Goal: Task Accomplishment & Management: Manage account settings

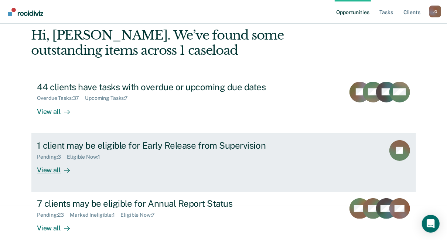
scroll to position [44, 0]
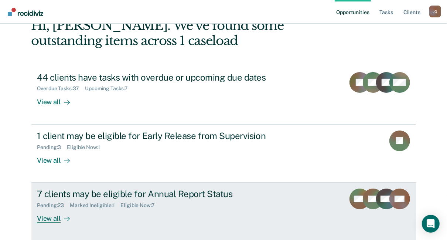
click at [70, 199] on div "Pending : 23 Marked Ineligible : 1 Eligible Now : 7" at bounding box center [167, 203] width 260 height 9
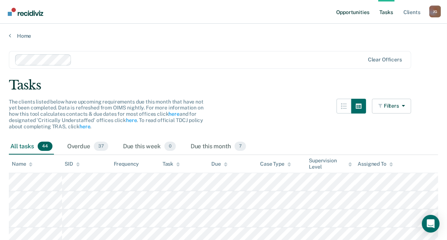
click at [353, 13] on link "Opportunities" at bounding box center [353, 12] width 36 height 24
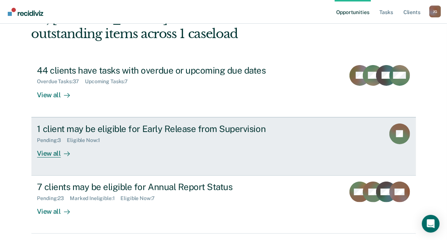
scroll to position [59, 0]
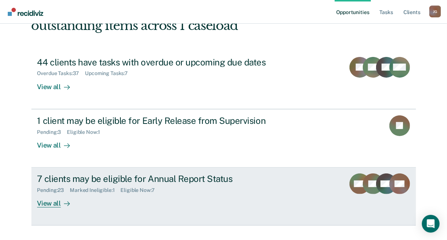
click at [57, 184] on div "Pending : 23 Marked Ineligible : 1 Eligible Now : 7" at bounding box center [167, 188] width 260 height 9
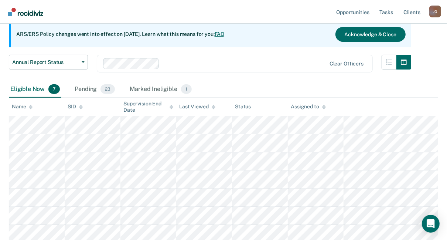
scroll to position [118, 0]
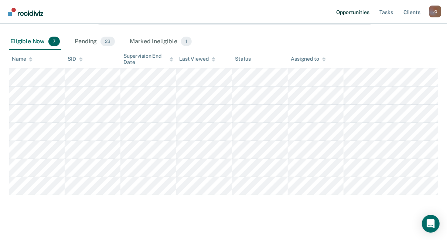
click at [356, 10] on link "Opportunities" at bounding box center [353, 12] width 36 height 24
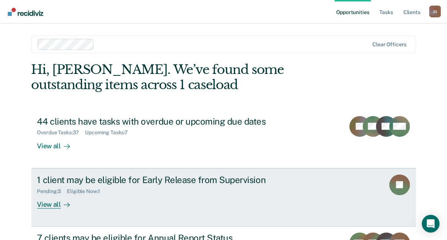
click at [53, 207] on div "View all" at bounding box center [57, 201] width 41 height 14
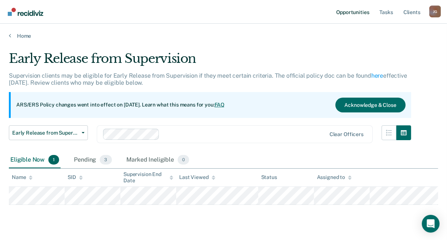
click at [358, 10] on link "Opportunities" at bounding box center [353, 12] width 36 height 24
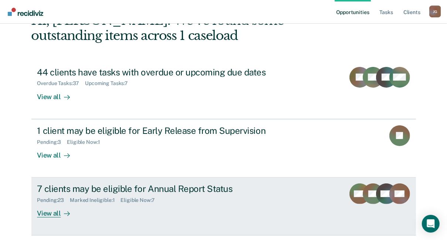
scroll to position [59, 0]
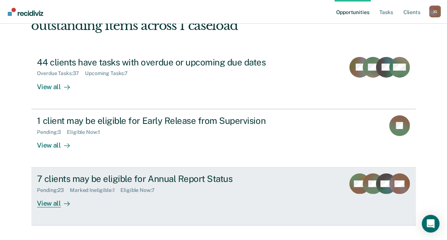
click at [50, 207] on link "7 clients may be eligible for Annual Report Status Pending : 23 Marked Ineligib…" at bounding box center [223, 197] width 385 height 58
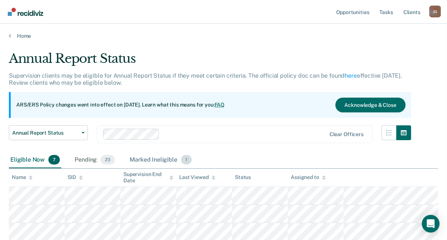
click at [146, 158] on div "Marked Ineligible 1" at bounding box center [160, 160] width 65 height 16
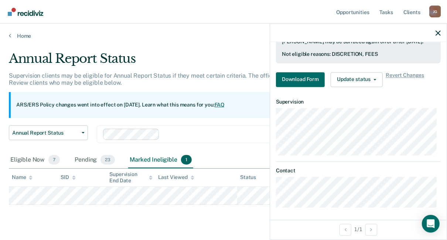
scroll to position [109, 0]
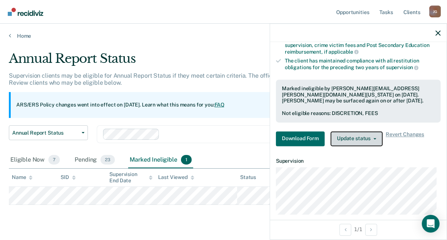
click at [369, 137] on button "Update status" at bounding box center [357, 138] width 52 height 15
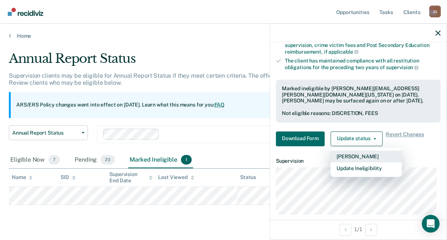
click at [348, 154] on button "Mark Pending" at bounding box center [366, 156] width 71 height 12
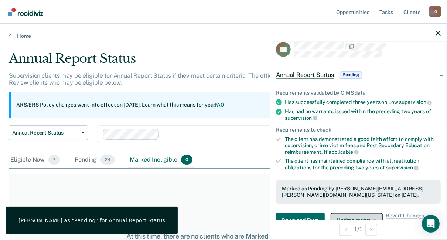
scroll to position [0, 0]
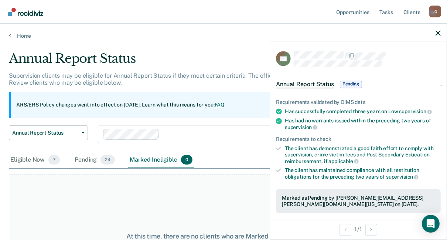
click at [441, 33] on div at bounding box center [358, 33] width 177 height 18
